Goal: Information Seeking & Learning: Learn about a topic

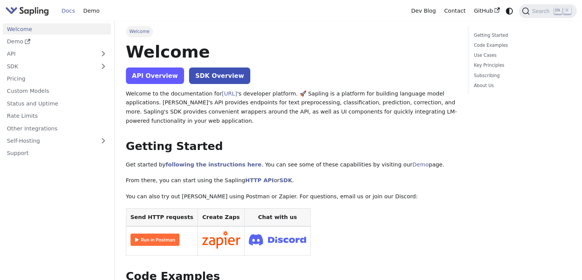
click at [157, 69] on link "API Overview" at bounding box center [155, 75] width 58 height 16
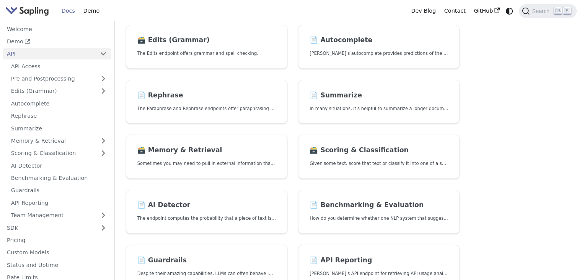
scroll to position [123, 0]
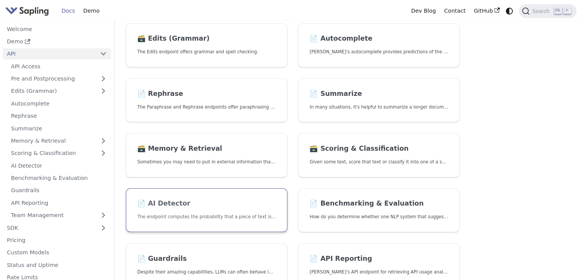
click at [190, 201] on h2 "📄️ AI Detector" at bounding box center [206, 203] width 139 height 8
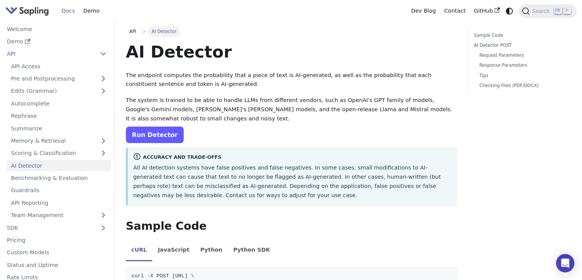
click at [150, 135] on link "Run Detector" at bounding box center [155, 134] width 58 height 16
